Goal: Feedback & Contribution: Submit feedback/report problem

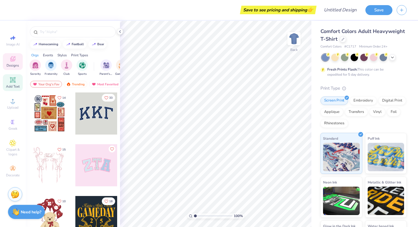
click at [14, 84] on span "Add Text" at bounding box center [13, 86] width 14 height 5
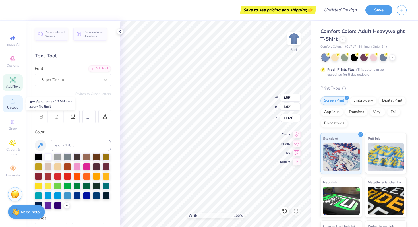
click at [11, 105] on span "Upload" at bounding box center [12, 107] width 11 height 5
click at [357, 6] on div "Save to see pricing and shipping 👉 Design Title Save Image AI Designs Add Text …" at bounding box center [209, 113] width 418 height 227
click at [12, 63] on span "Designs" at bounding box center [13, 65] width 13 height 5
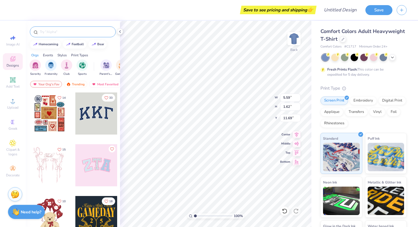
click at [87, 36] on div at bounding box center [73, 31] width 86 height 11
click at [83, 30] on input "text" at bounding box center [75, 32] width 73 height 6
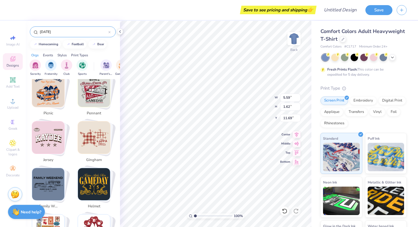
scroll to position [849, 0]
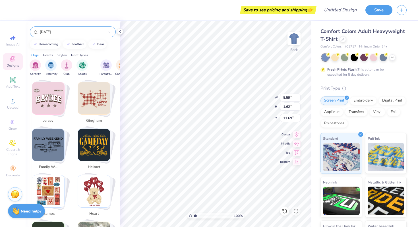
type input "[DATE]"
click at [21, 213] on div "Need help? Chat with us." at bounding box center [26, 211] width 37 height 14
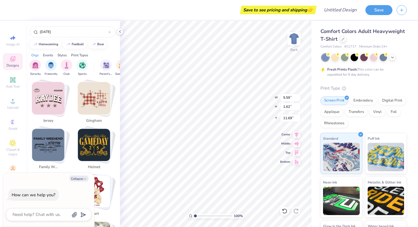
click at [43, 206] on div "Collapse How can we help you?" at bounding box center [48, 200] width 91 height 54
click at [43, 213] on textarea at bounding box center [41, 215] width 58 height 8
type textarea "d"
type textarea "x"
type textarea "de"
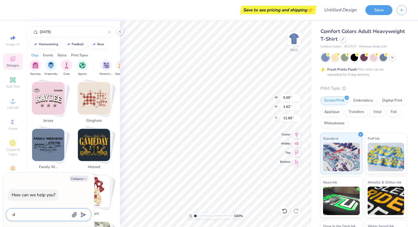
type textarea "x"
type textarea "des"
type textarea "x"
type textarea "desi"
type textarea "x"
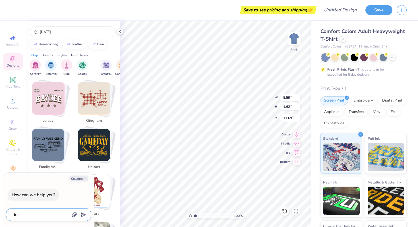
type textarea "desig"
type textarea "x"
type textarea "design"
type textarea "x"
type textarea "design"
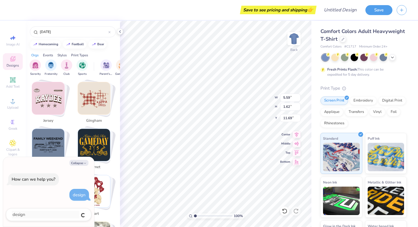
type textarea "x"
click at [74, 212] on icon "button" at bounding box center [75, 215] width 6 height 6
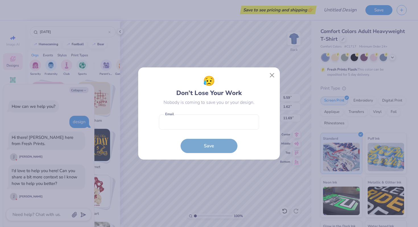
type textarea "x"
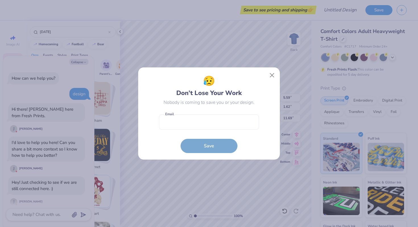
scroll to position [45, 0]
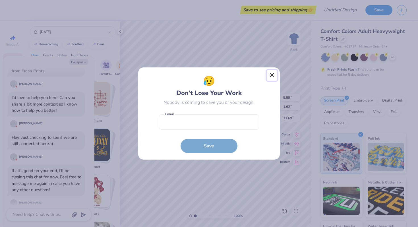
click at [273, 79] on button "Close" at bounding box center [272, 75] width 11 height 11
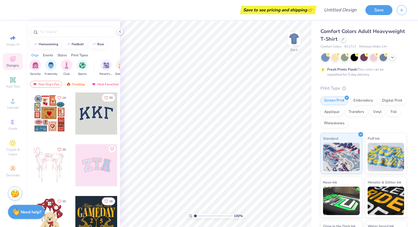
click at [20, 193] on div "Stuck? Our Art team will finish your design for free." at bounding box center [15, 193] width 14 height 14
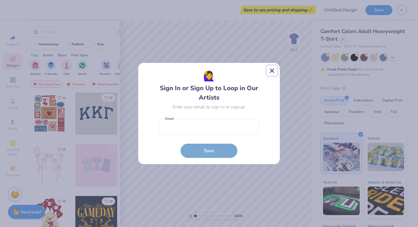
click at [269, 73] on button "Close" at bounding box center [272, 70] width 11 height 11
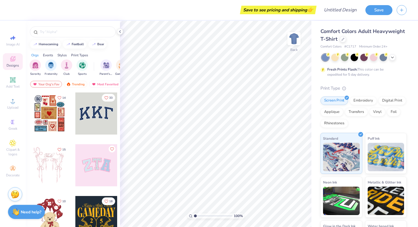
scroll to position [34, 0]
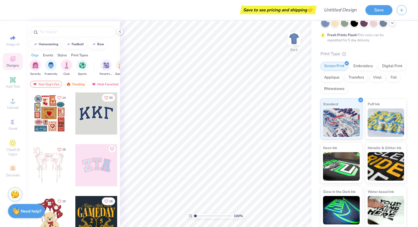
click at [33, 209] on strong "Need help?" at bounding box center [31, 210] width 20 height 5
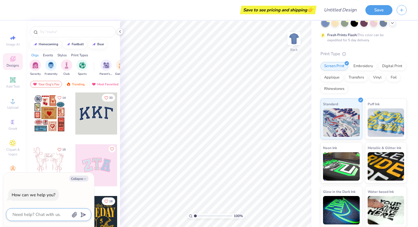
click at [50, 213] on textarea at bounding box center [41, 215] width 58 height 8
type textarea "r"
type textarea "x"
type textarea "re"
type textarea "x"
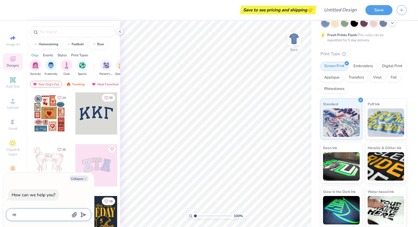
type textarea "req"
type textarea "x"
type textarea "requ"
type textarea "x"
type textarea "reque"
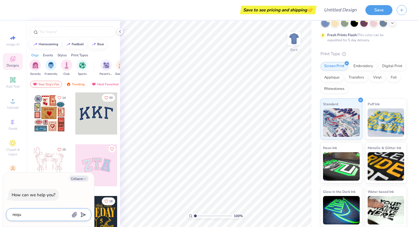
type textarea "x"
type textarea "reques"
type textarea "x"
type textarea "request"
type textarea "x"
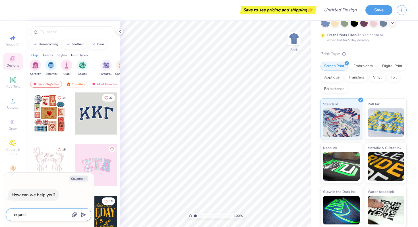
type textarea "request"
type textarea "x"
type textarea "request a"
type textarea "x"
type textarea "request a"
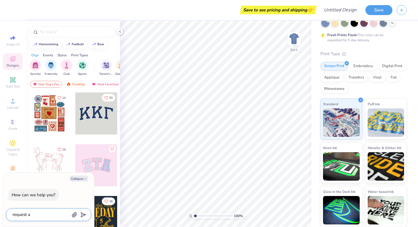
type textarea "x"
type textarea "request a m"
type textarea "x"
type textarea "request a mo"
type textarea "x"
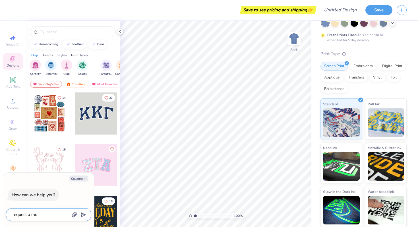
type textarea "request a moc"
type textarea "x"
type textarea "request a mock"
type textarea "x"
type textarea "request a mocku"
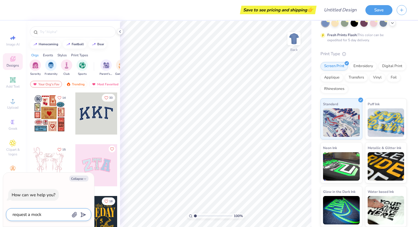
type textarea "x"
type textarea "request a mockup"
type textarea "x"
type textarea "request a mockup"
type textarea "x"
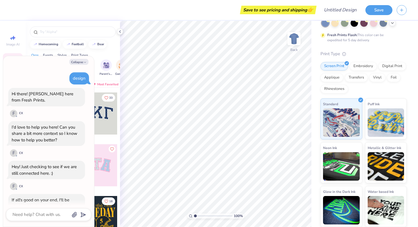
scroll to position [60, 0]
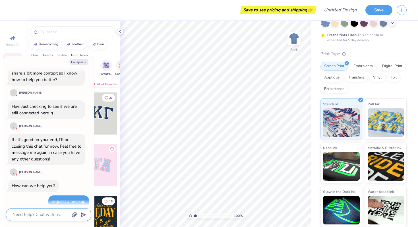
click at [69, 217] on textarea at bounding box center [41, 215] width 58 height 8
click at [74, 215] on icon "button" at bounding box center [75, 215] width 6 height 6
click at [119, 31] on icon at bounding box center [120, 31] width 5 height 5
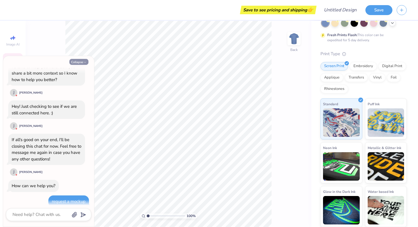
click at [82, 64] on button "Collapse" at bounding box center [78, 62] width 19 height 6
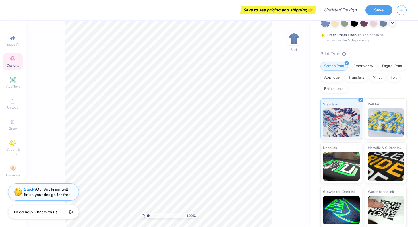
click at [66, 197] on div "Stuck? Our Art team will finish your design for free." at bounding box center [47, 191] width 47 height 11
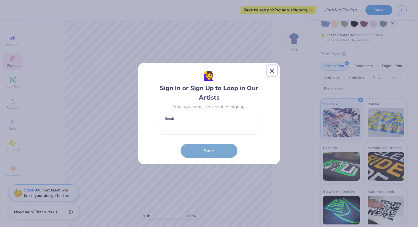
click at [274, 72] on button "Close" at bounding box center [272, 70] width 11 height 11
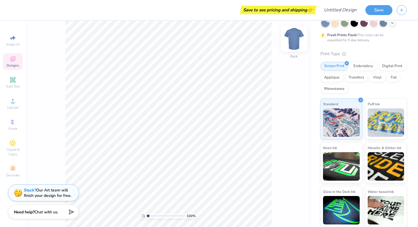
click at [297, 38] on img at bounding box center [294, 38] width 23 height 23
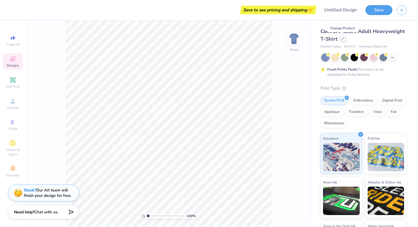
click at [341, 41] on div at bounding box center [343, 39] width 6 height 6
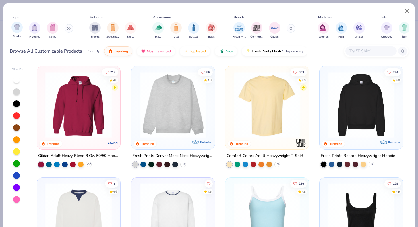
click at [13, 33] on div "Shirts" at bounding box center [16, 30] width 11 height 17
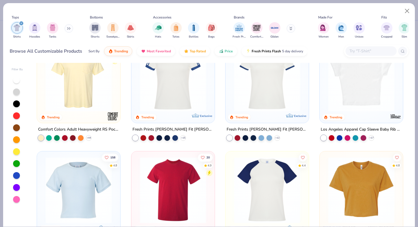
scroll to position [107, 0]
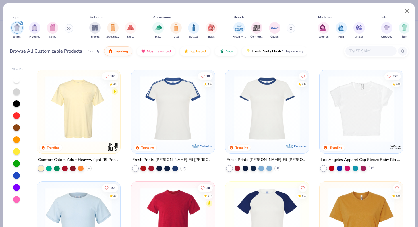
click at [88, 167] on icon at bounding box center [88, 168] width 5 height 5
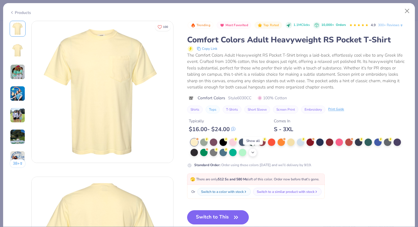
click at [252, 153] on icon at bounding box center [252, 152] width 5 height 5
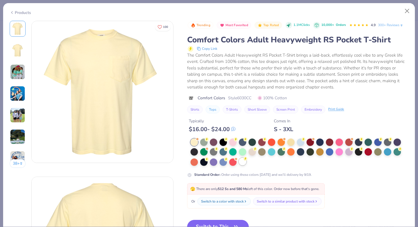
click at [242, 164] on div at bounding box center [242, 161] width 7 height 7
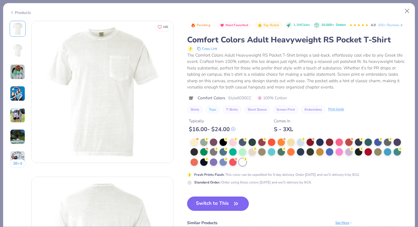
click at [227, 206] on button "Switch to This" at bounding box center [218, 203] width 62 height 14
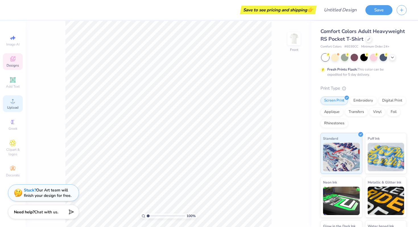
click at [9, 105] on span "Upload" at bounding box center [12, 107] width 11 height 5
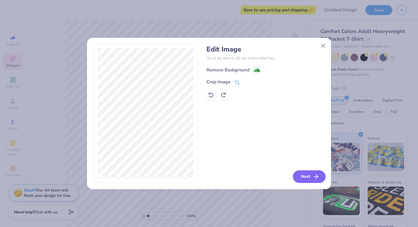
click at [295, 174] on button "Next" at bounding box center [309, 176] width 33 height 13
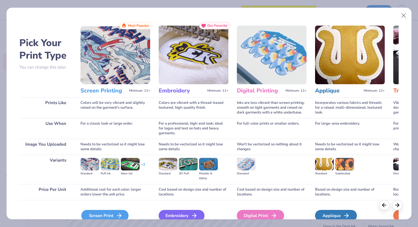
click at [114, 216] on div "Screen Print" at bounding box center [104, 215] width 47 height 11
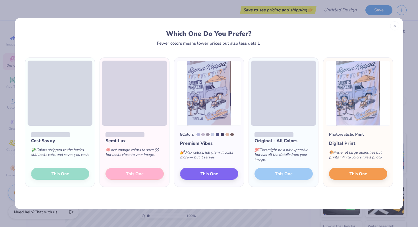
click at [76, 172] on div "Cost Savvy 💸 Colors stripped to the basics, still looks cute, and saves you cas…" at bounding box center [59, 156] width 69 height 61
click at [74, 173] on div "Cost Savvy 💸 Colors stripped to the basics, still looks cute, and saves you cas…" at bounding box center [59, 156] width 69 height 61
click at [71, 174] on div "Cost Savvy 💸 Colors stripped to the basics, still looks cute, and saves you cas…" at bounding box center [59, 156] width 69 height 61
click at [393, 23] on icon at bounding box center [395, 25] width 4 height 4
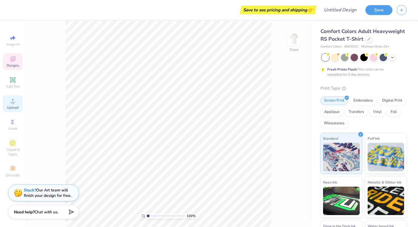
click at [14, 104] on icon at bounding box center [12, 100] width 7 height 7
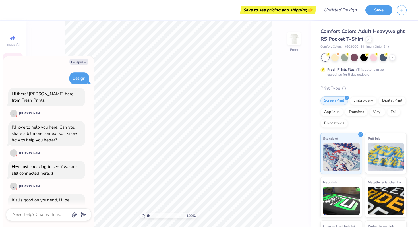
scroll to position [94, 0]
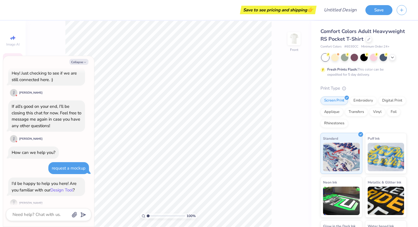
click at [71, 187] on link "Design Tool" at bounding box center [61, 190] width 22 height 6
type textarea "x"
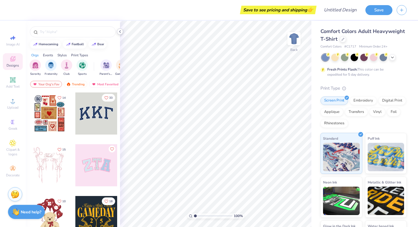
click at [120, 32] on icon at bounding box center [120, 31] width 5 height 5
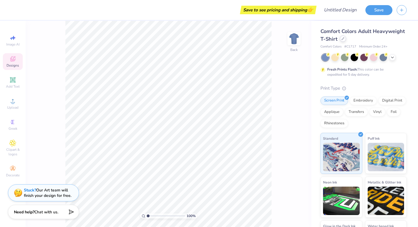
click at [345, 39] on div at bounding box center [343, 39] width 6 height 6
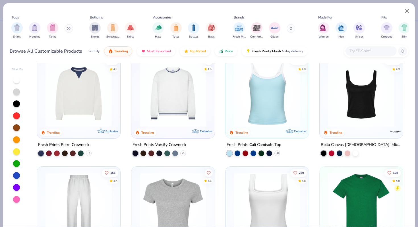
scroll to position [123, 0]
click at [20, 32] on div "filter for Shirts" at bounding box center [16, 27] width 11 height 11
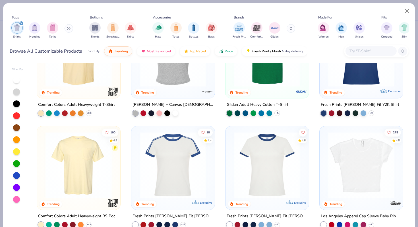
scroll to position [55, 0]
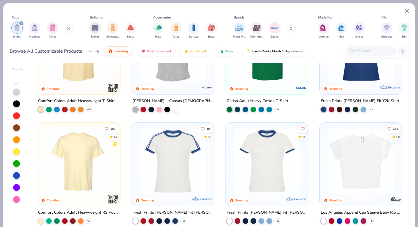
click at [87, 222] on icon at bounding box center [88, 221] width 5 height 5
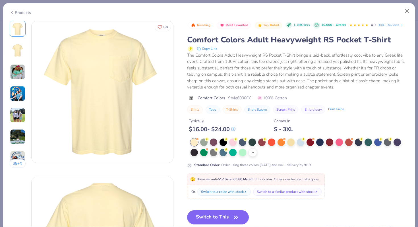
click at [252, 151] on icon at bounding box center [252, 152] width 5 height 5
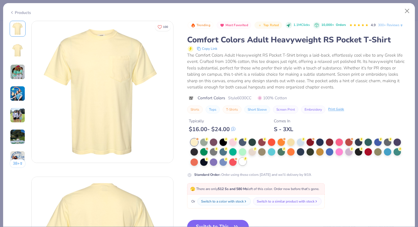
click at [243, 162] on div at bounding box center [242, 161] width 7 height 7
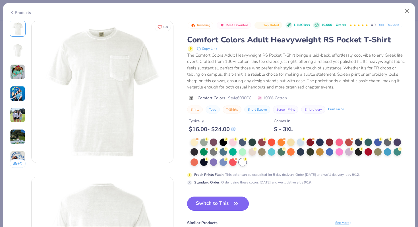
click at [232, 199] on button "Switch to This" at bounding box center [218, 203] width 62 height 14
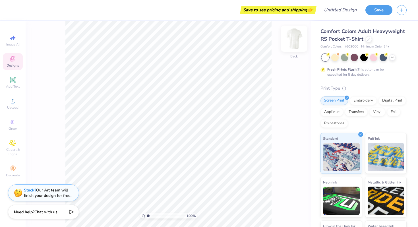
click at [297, 43] on img at bounding box center [294, 38] width 23 height 23
click at [15, 102] on icon at bounding box center [12, 100] width 7 height 7
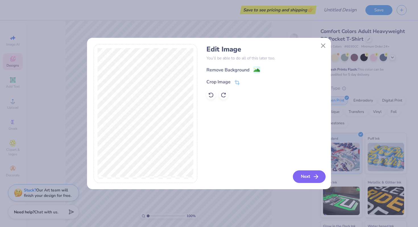
click at [303, 176] on button "Next" at bounding box center [309, 176] width 33 height 13
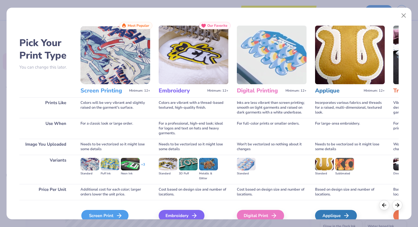
click at [94, 213] on div "Screen Print" at bounding box center [104, 215] width 47 height 11
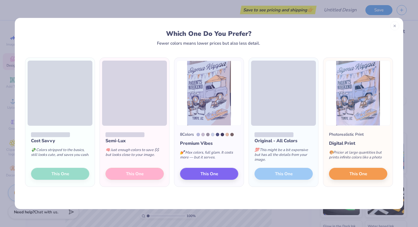
click at [73, 176] on div "Cost Savvy 💸 Colors stripped to the basics, still looks cute, and saves you cas…" at bounding box center [59, 156] width 69 height 61
click at [374, 171] on button "This One" at bounding box center [358, 173] width 58 height 12
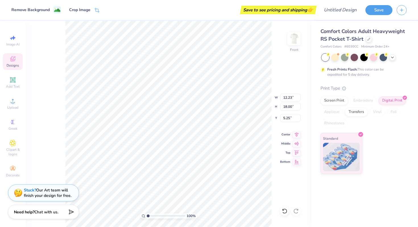
type input "4.65"
type input "11.98"
type input "17.63"
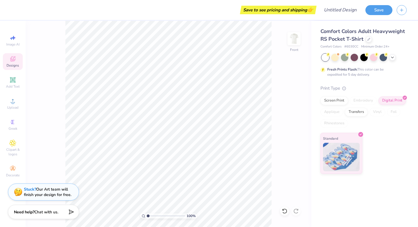
click at [70, 194] on div "Stuck? Our Art team will finish your design for free." at bounding box center [47, 191] width 47 height 11
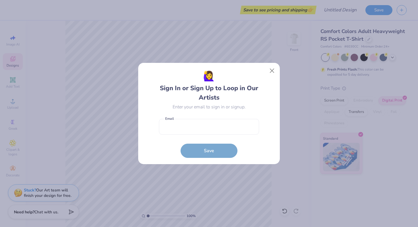
click at [210, 135] on form "Email is a required field Email Save" at bounding box center [209, 137] width 100 height 42
click at [209, 134] on input "email" at bounding box center [209, 127] width 100 height 16
type input "4233163712"
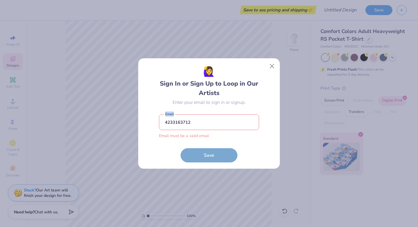
click at [217, 150] on form "4233163712 Email must be a valid email Email Save" at bounding box center [209, 136] width 100 height 51
drag, startPoint x: 216, startPoint y: 127, endPoint x: 118, endPoint y: 130, distance: 97.5
click at [118, 130] on div "🙋‍♀️ Sign In or Sign Up to Loop in Our Artists Enter your email to sign in or s…" at bounding box center [209, 113] width 418 height 227
click at [202, 112] on form "4233163712 Email must be a valid email Email Save" at bounding box center [209, 136] width 100 height 51
drag, startPoint x: 200, startPoint y: 122, endPoint x: 108, endPoint y: 119, distance: 92.4
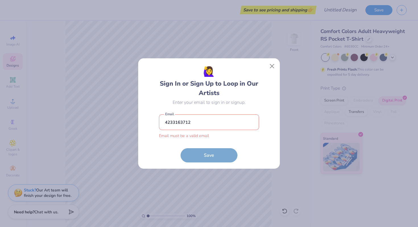
click at [108, 119] on div "🙋‍♀️ Sign In or Sign Up to Loop in Our Artists Enter your email to sign in or s…" at bounding box center [209, 113] width 418 height 227
click at [168, 123] on input "email" at bounding box center [209, 122] width 100 height 16
type input "anniston.hudson@gmail.com"
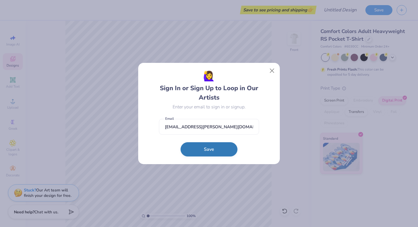
click at [199, 146] on button "Save" at bounding box center [209, 149] width 57 height 14
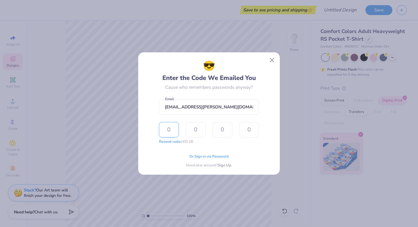
click at [167, 132] on input "text" at bounding box center [169, 129] width 20 height 15
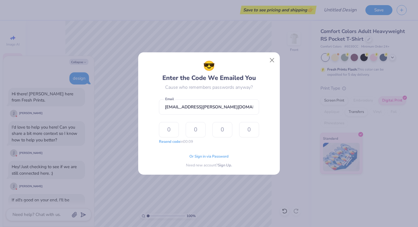
scroll to position [164, 0]
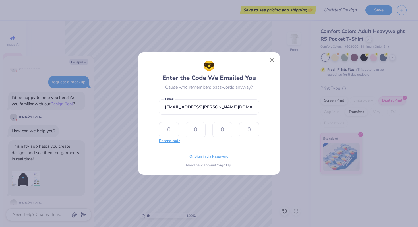
click at [172, 141] on button "Resend code" at bounding box center [169, 141] width 21 height 6
click at [173, 134] on input "text" at bounding box center [169, 129] width 20 height 15
type input "6"
type input "5"
type input "2"
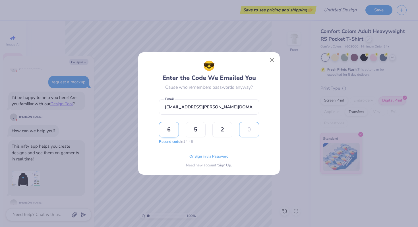
type input "6"
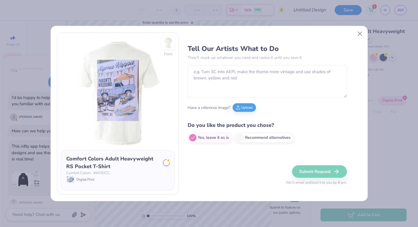
type textarea "x"
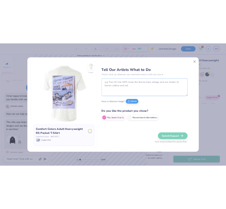
scroll to position [197, 0]
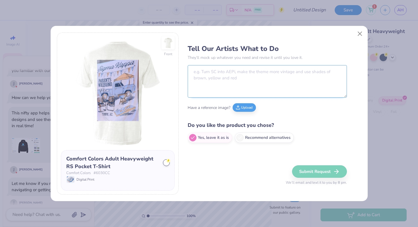
click at [247, 83] on textarea at bounding box center [267, 81] width 159 height 32
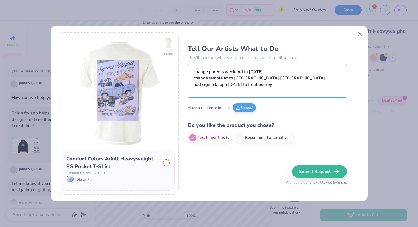
click at [293, 87] on textarea "change parents weekend to family day change temple az to chattanooga tn add sig…" at bounding box center [267, 81] width 159 height 32
type textarea "change parents weekend to family day change temple az to chattanooga tn add sig…"
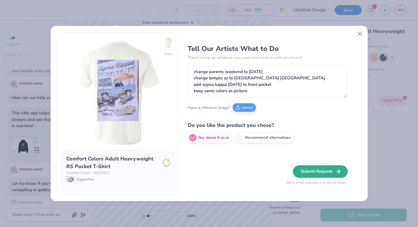
click at [326, 173] on button "Submit Request" at bounding box center [320, 171] width 55 height 13
type textarea "x"
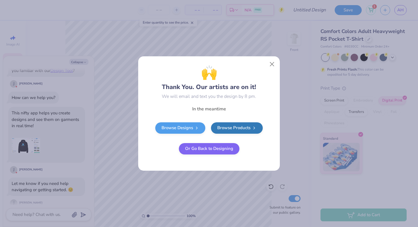
click at [273, 70] on div "🙌 Thank You. Our artists are on it! We will email and text you the design by 8 …" at bounding box center [209, 81] width 136 height 37
click at [271, 63] on button "Close" at bounding box center [272, 64] width 11 height 11
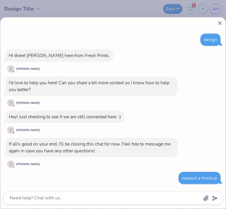
scroll to position [129, 0]
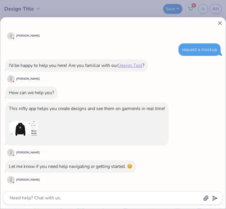
type textarea "x"
